Goal: Navigation & Orientation: Find specific page/section

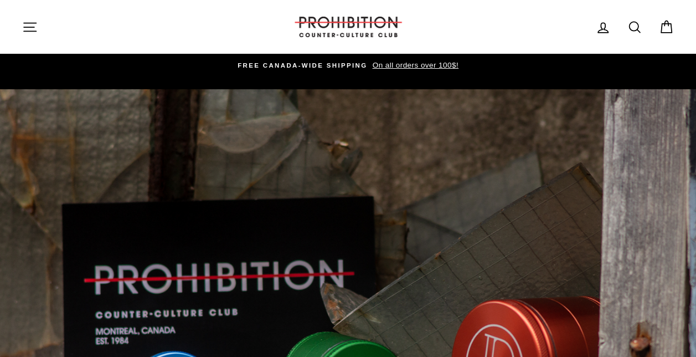
click at [30, 19] on icon "button" at bounding box center [30, 27] width 16 height 16
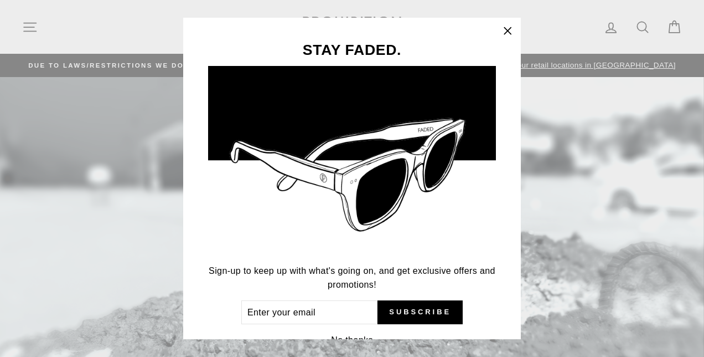
click at [515, 28] on icon "button" at bounding box center [508, 31] width 16 height 16
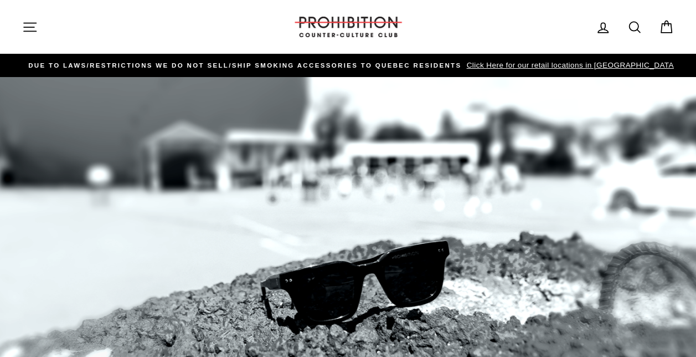
click at [29, 26] on icon "button" at bounding box center [30, 27] width 16 height 16
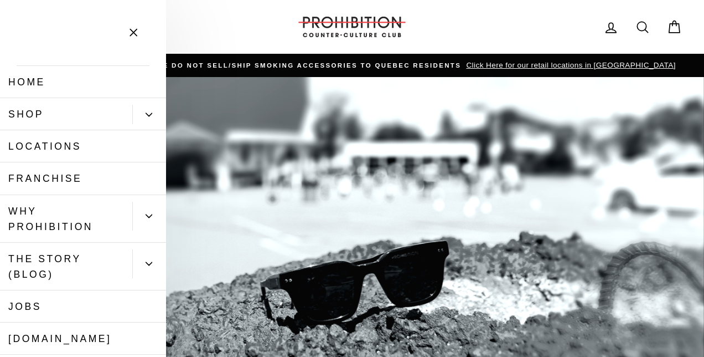
click at [146, 111] on icon "Primary" at bounding box center [149, 114] width 7 height 7
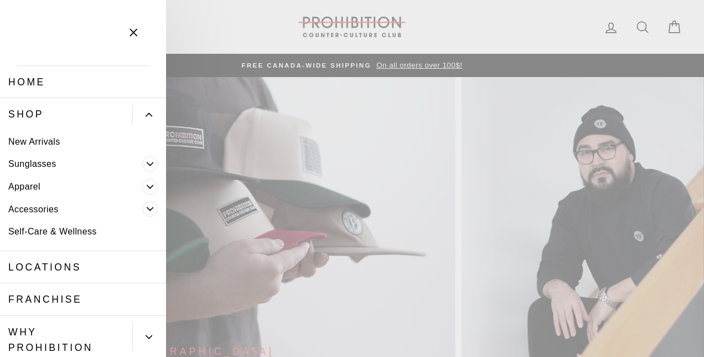
click at [147, 211] on icon "Primary" at bounding box center [150, 208] width 7 height 7
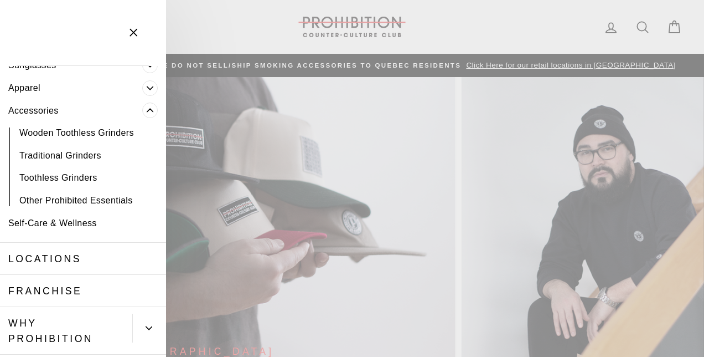
scroll to position [120, 0]
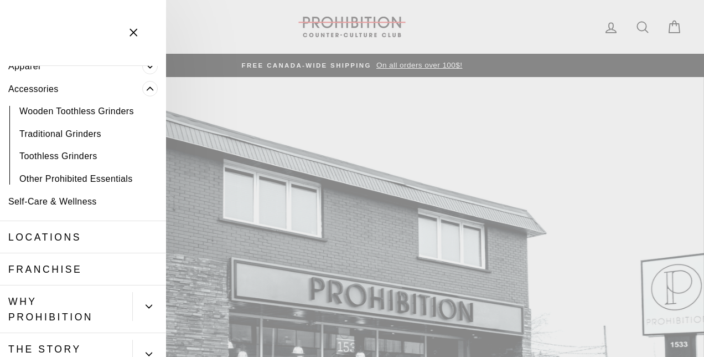
click at [59, 172] on link "Other Prohibited Essentials" at bounding box center [83, 178] width 166 height 23
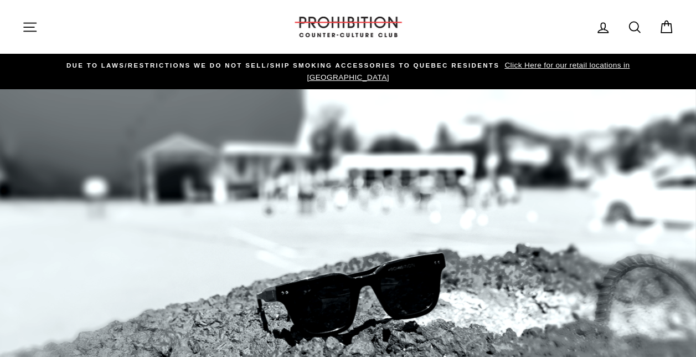
click at [27, 15] on button "Site navigation" at bounding box center [30, 27] width 29 height 24
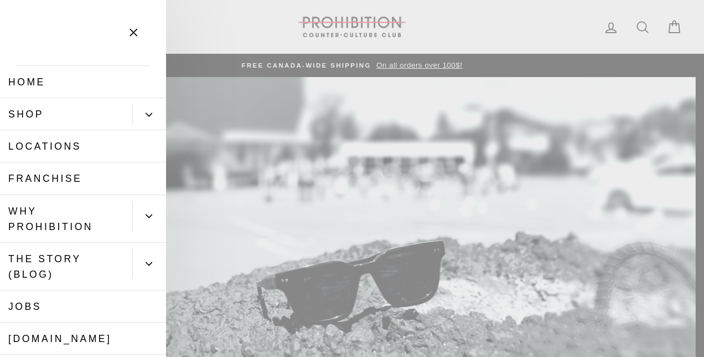
click at [37, 72] on link "Home" at bounding box center [83, 82] width 166 height 32
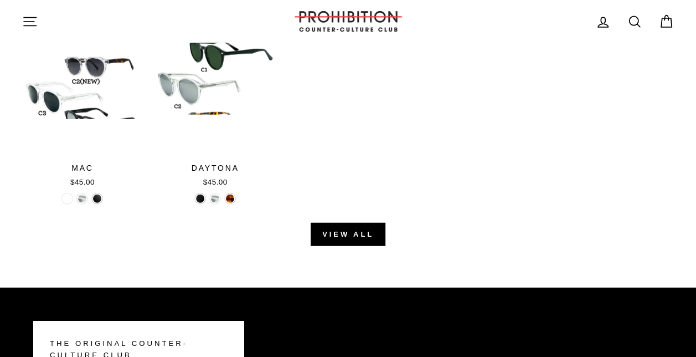
scroll to position [1284, 0]
